Goal: Task Accomplishment & Management: Manage account settings

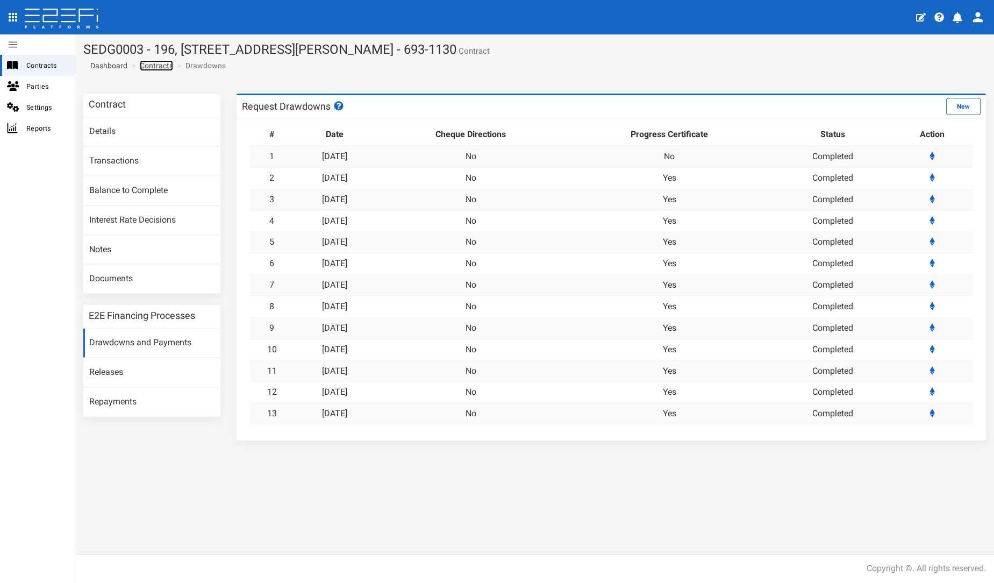
click at [158, 63] on link "Contracts" at bounding box center [156, 65] width 33 height 11
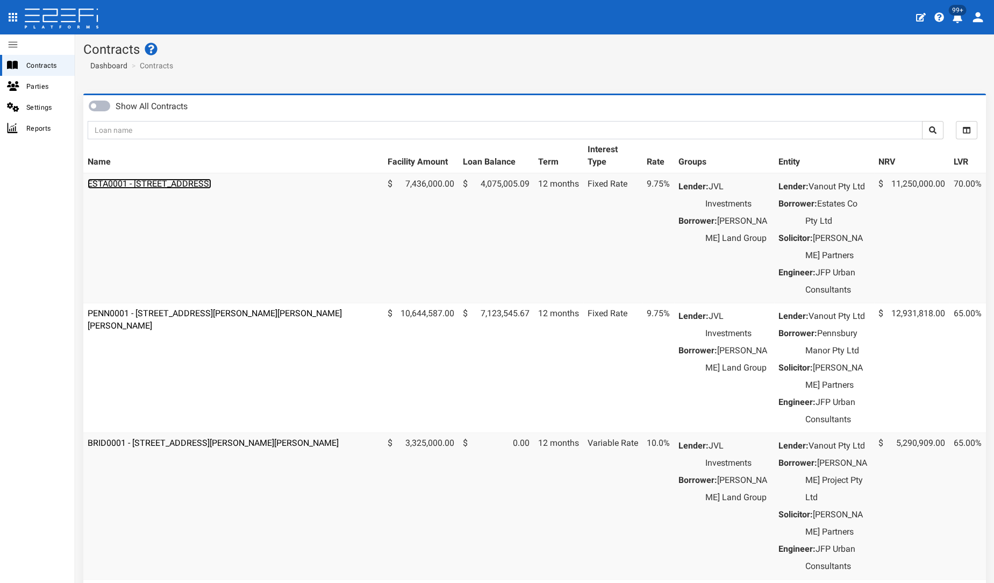
click at [176, 183] on link "ESTA0001 - 112 Gross Avenue, Hemmant - 693-1197" at bounding box center [150, 184] width 124 height 10
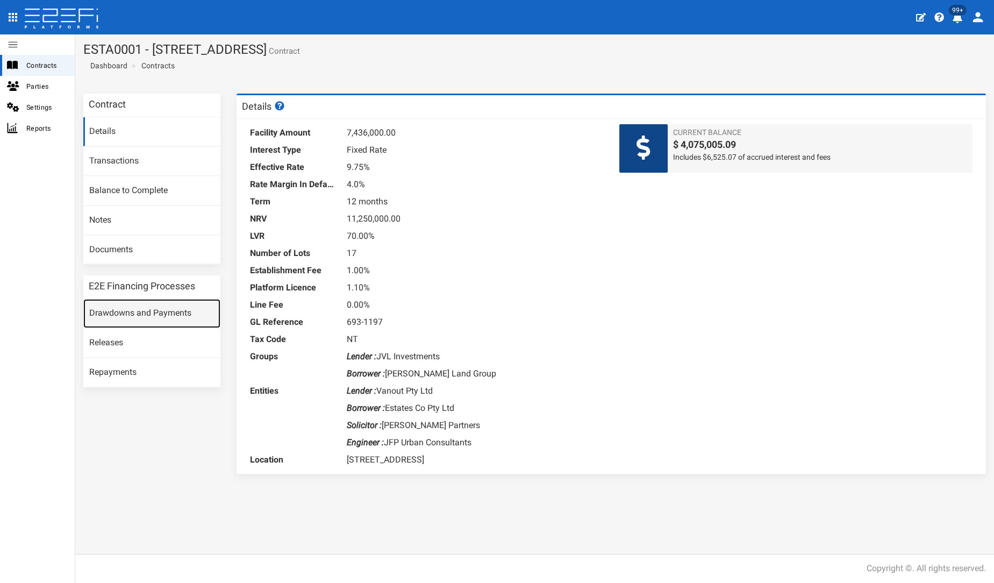
click at [148, 312] on link "Drawdowns and Payments" at bounding box center [151, 313] width 137 height 29
